Goal: Information Seeking & Learning: Learn about a topic

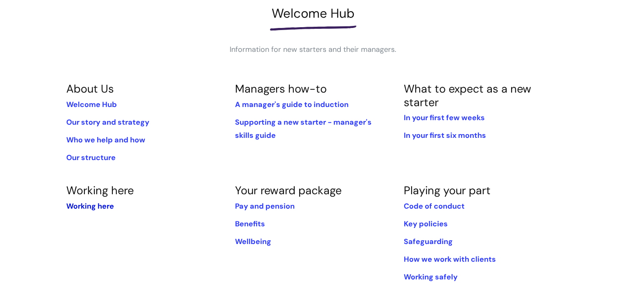
scroll to position [206, 0]
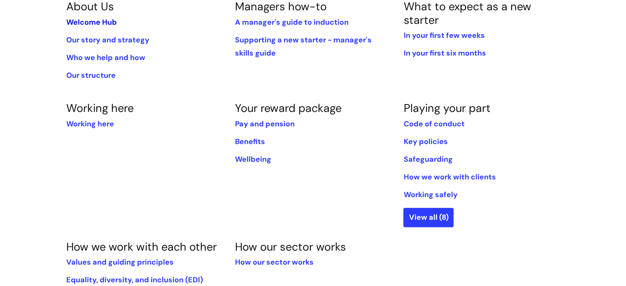
click at [77, 20] on link "Welcome Hub" at bounding box center [91, 22] width 51 height 10
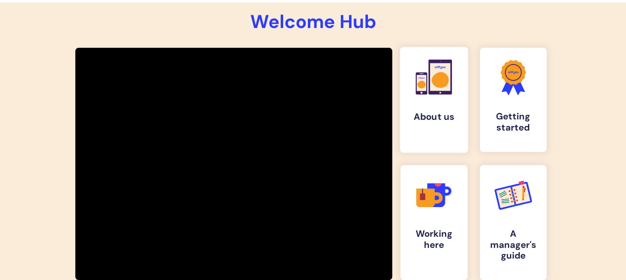
scroll to position [157, 0]
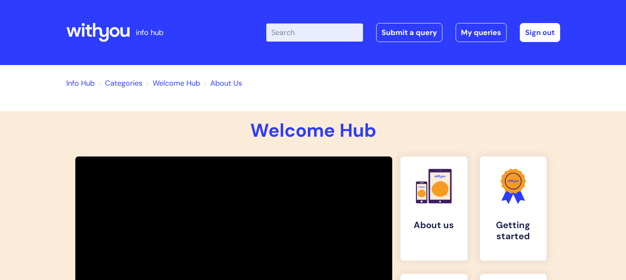
scroll to position [157, 0]
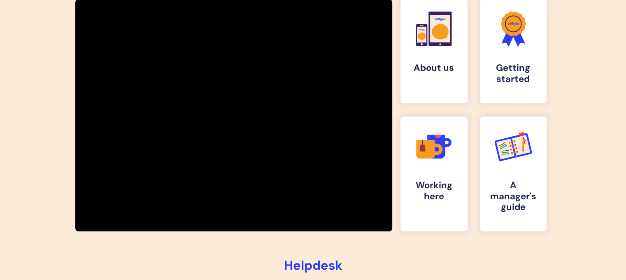
click at [15, 252] on div "Welcome Hub .cls-1{fill:#f89b22;}.cls-1,.cls-2,.cls-3,.cls-4{stroke-width:0px;}…" at bounding box center [313, 140] width 638 height 373
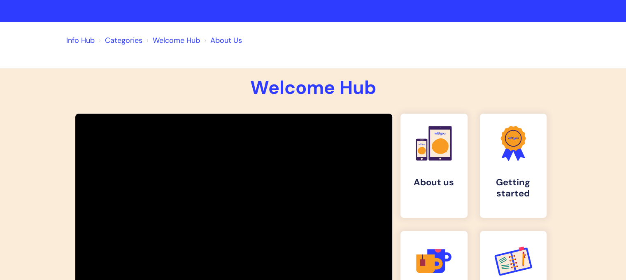
scroll to position [82, 0]
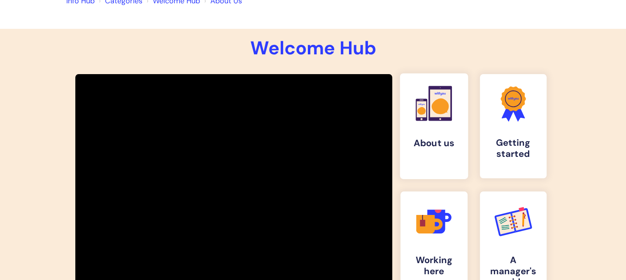
click at [438, 112] on icon at bounding box center [439, 106] width 17 height 16
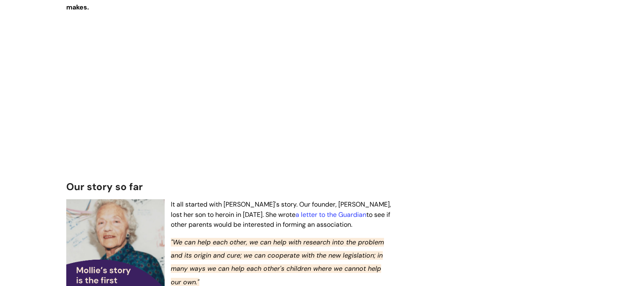
scroll to position [329, 0]
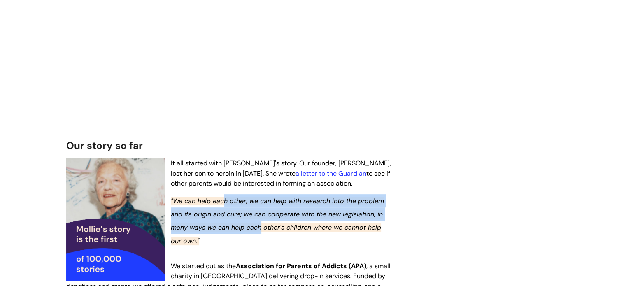
drag, startPoint x: 226, startPoint y: 190, endPoint x: 260, endPoint y: 210, distance: 38.5
click at [260, 210] on em ""We can help each other, we can help with research into the problem and its ori…" at bounding box center [277, 221] width 213 height 49
click at [259, 210] on em ""We can help each other, we can help with research into the problem and its ori…" at bounding box center [277, 221] width 213 height 49
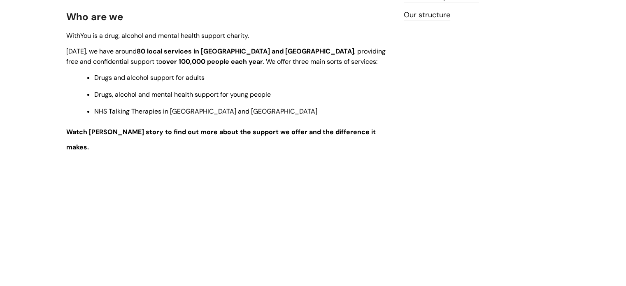
scroll to position [0, 0]
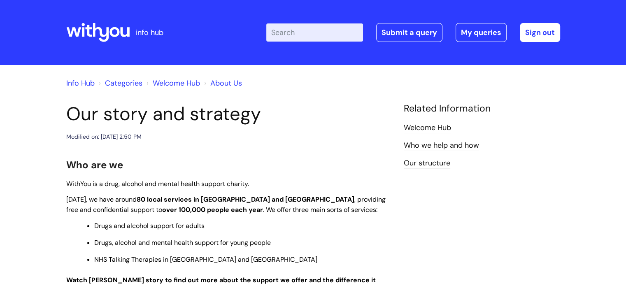
click at [193, 81] on link "Welcome Hub" at bounding box center [176, 83] width 47 height 10
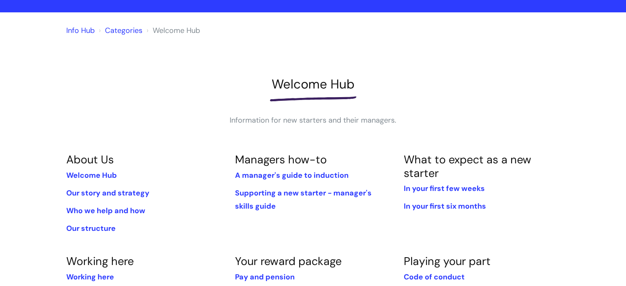
scroll to position [123, 0]
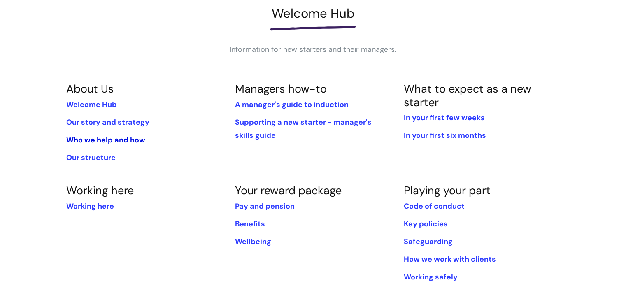
click at [120, 138] on link "Who we help and how" at bounding box center [105, 140] width 79 height 10
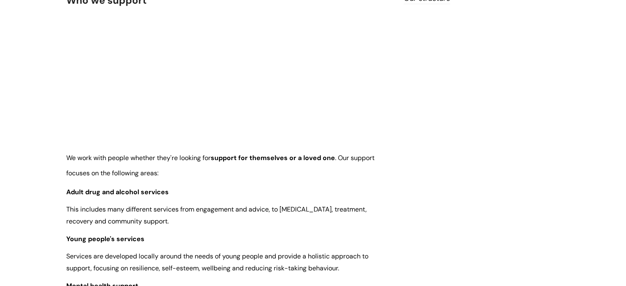
scroll to position [165, 0]
